Goal: Task Accomplishment & Management: Manage account settings

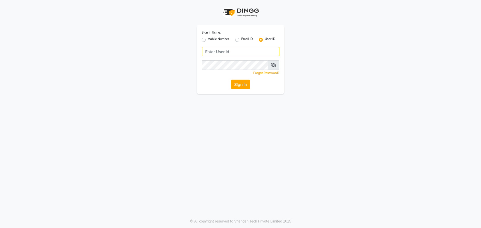
click at [208, 51] on input "Username" at bounding box center [241, 52] width 78 height 10
type input "blend"
click at [231, 80] on button "Sign In" at bounding box center [240, 85] width 19 height 10
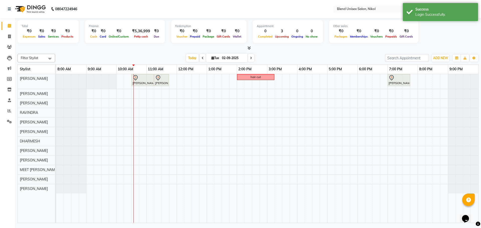
click at [283, 51] on div at bounding box center [248, 48] width 461 height 5
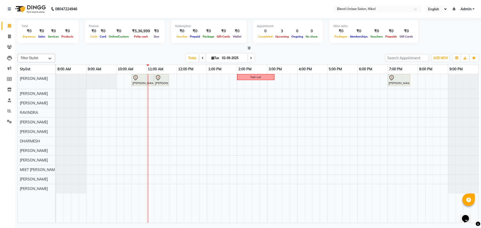
drag, startPoint x: 281, startPoint y: 88, endPoint x: 442, endPoint y: 124, distance: 165.2
